Goal: Task Accomplishment & Management: Use online tool/utility

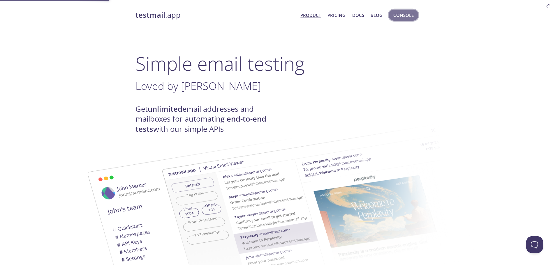
click at [402, 14] on span "Console" at bounding box center [403, 15] width 20 height 8
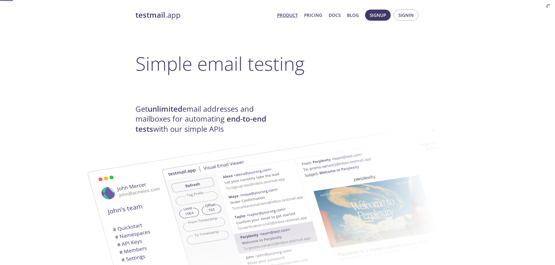
click at [402, 19] on span "Signin" at bounding box center [405, 15] width 15 height 8
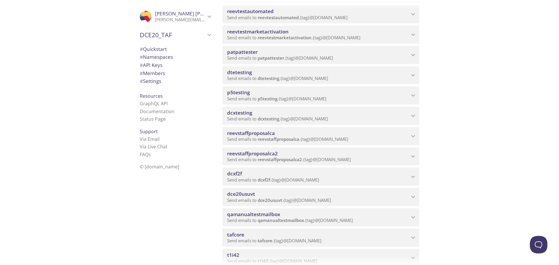
scroll to position [262, 0]
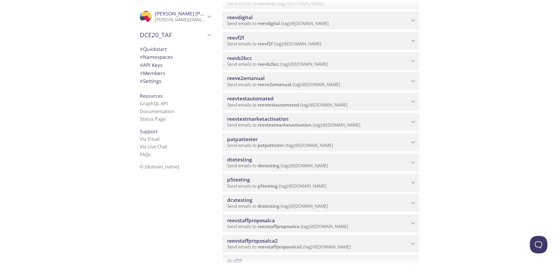
click at [498, 119] on div "Quickstart Send a test email to ws5c5.test@inbox.testmail.app and then click he…" at bounding box center [388, 132] width 341 height 265
click at [308, 81] on div "reeve2emanual Send emails to reeve2emanual . {tag} @inbox.testmail.app" at bounding box center [318, 81] width 182 height 12
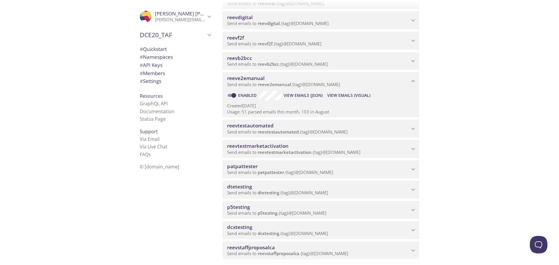
click at [343, 92] on span "View Emails (Visual)" at bounding box center [348, 95] width 43 height 7
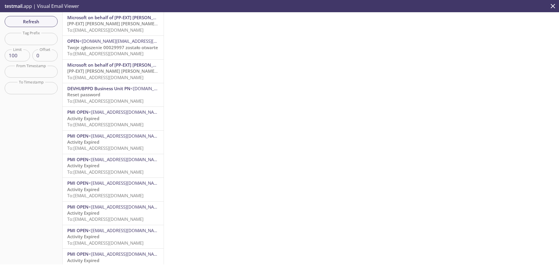
click at [111, 29] on span "To: reeve2emanual.paulkelleina@inbox.testmail.app" at bounding box center [105, 30] width 76 height 6
